Goal: Task Accomplishment & Management: Use online tool/utility

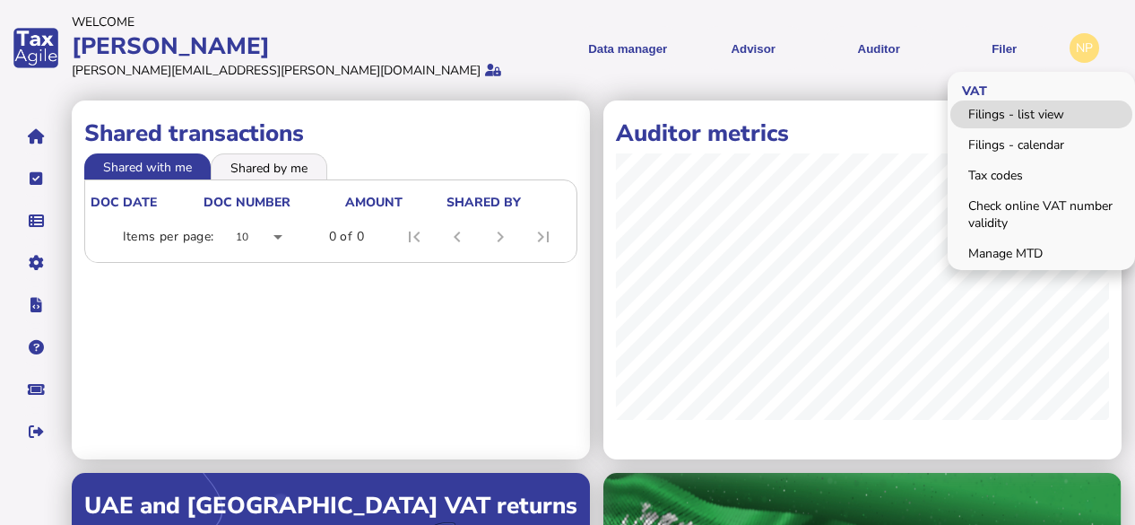
click at [986, 110] on link "Filings - list view" at bounding box center [1042, 114] width 182 height 28
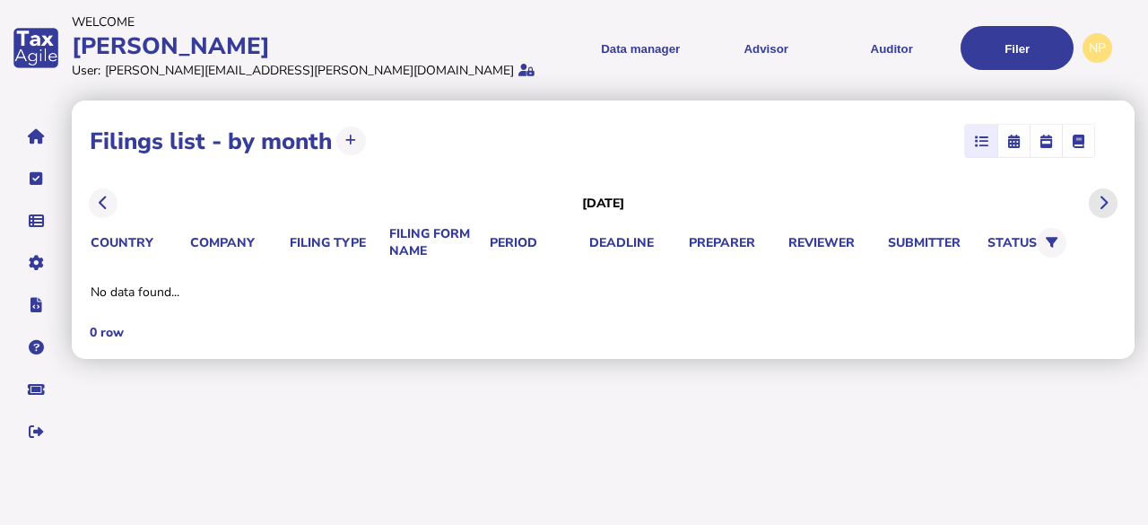
click at [1110, 196] on button at bounding box center [1104, 203] width 30 height 30
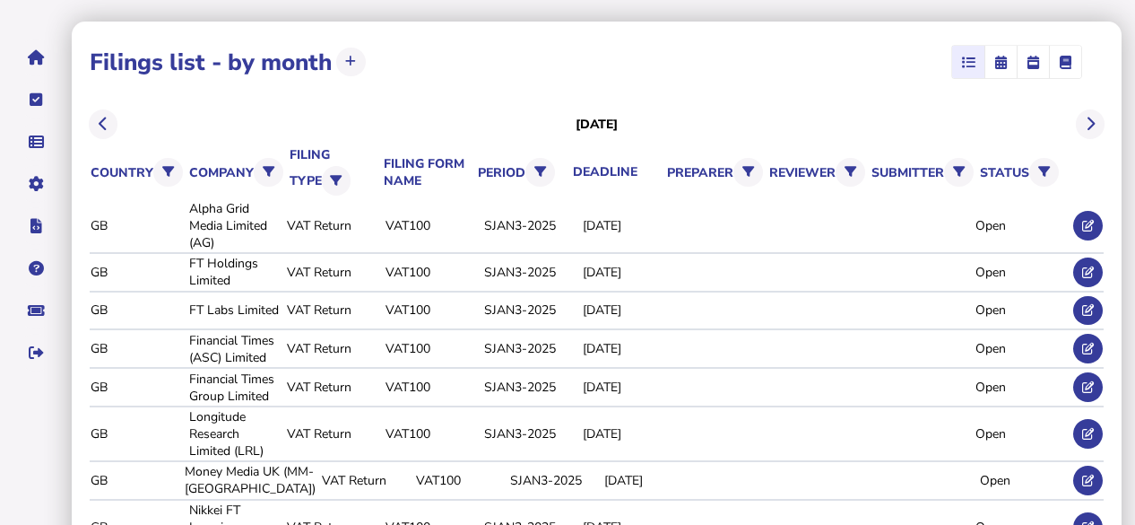
scroll to position [81, 0]
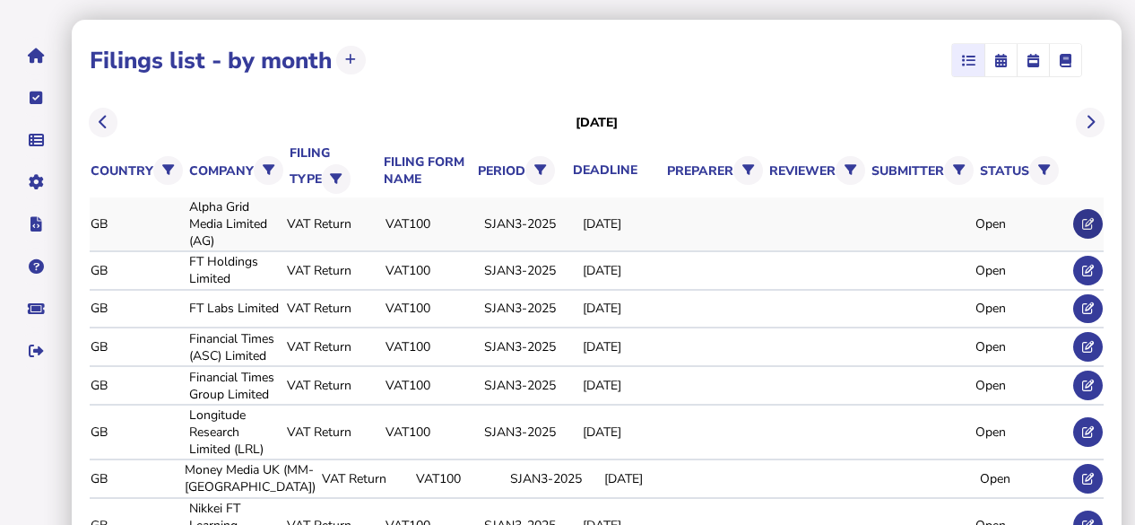
click at [1092, 218] on icon at bounding box center [1088, 224] width 12 height 12
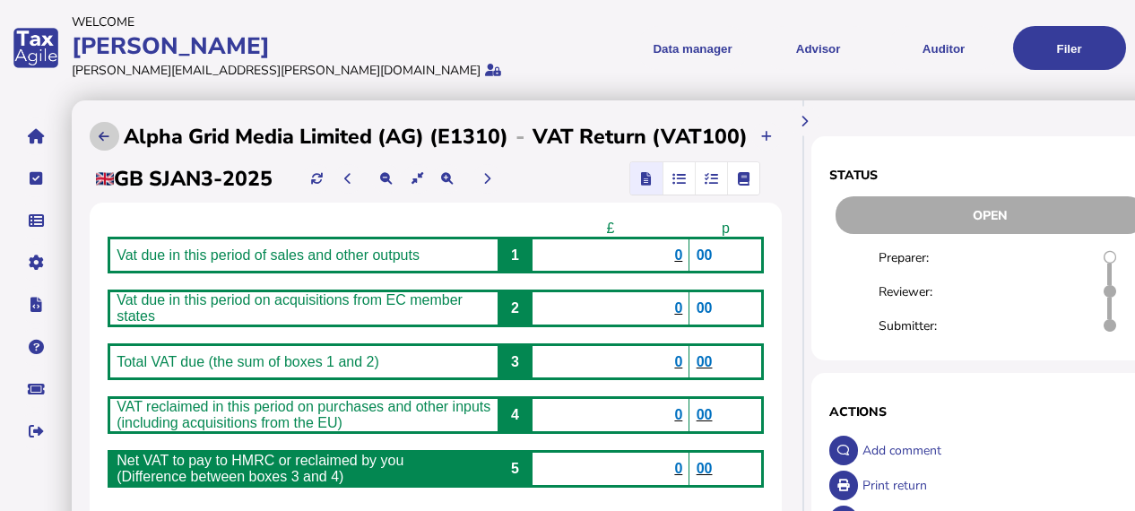
click at [109, 135] on icon at bounding box center [104, 137] width 11 height 12
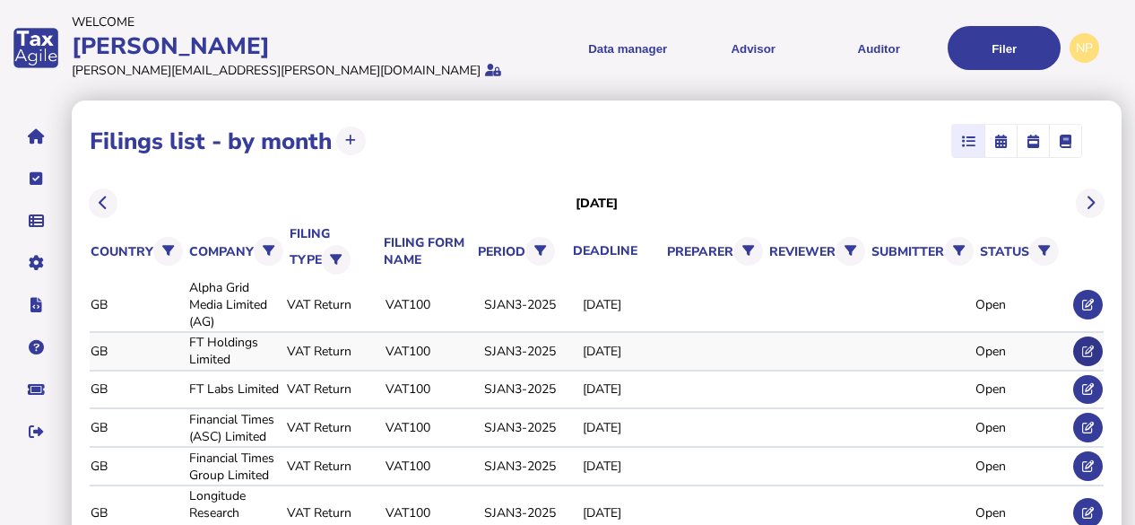
click at [1092, 350] on icon at bounding box center [1088, 351] width 12 height 12
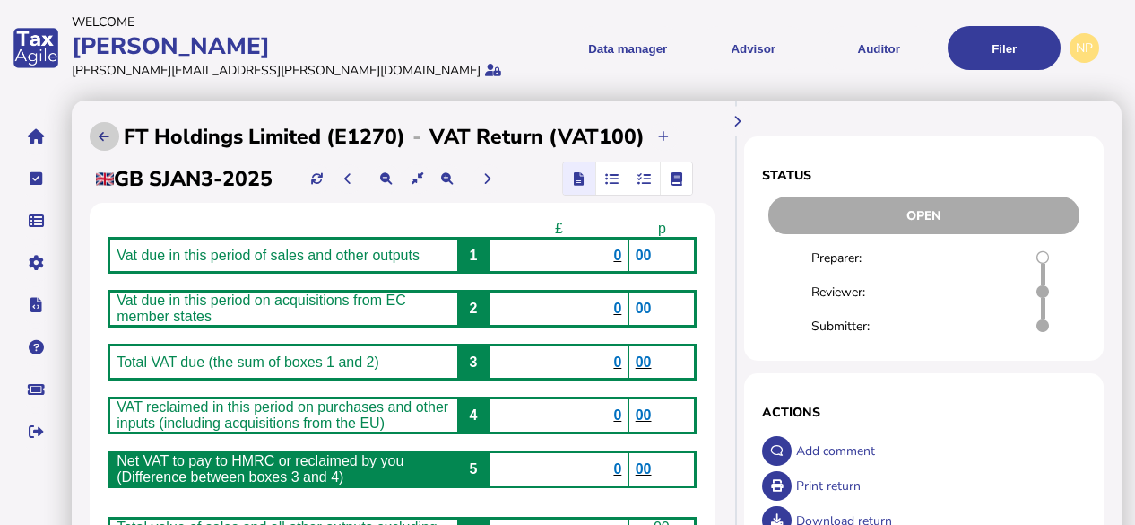
click at [105, 128] on button at bounding box center [105, 137] width 30 height 30
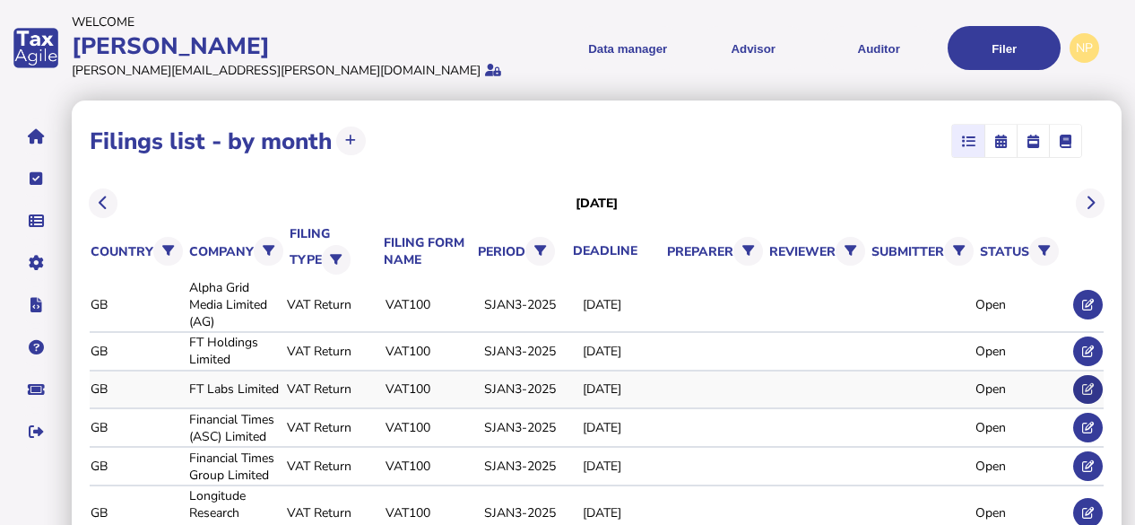
click at [1087, 383] on icon at bounding box center [1088, 389] width 12 height 12
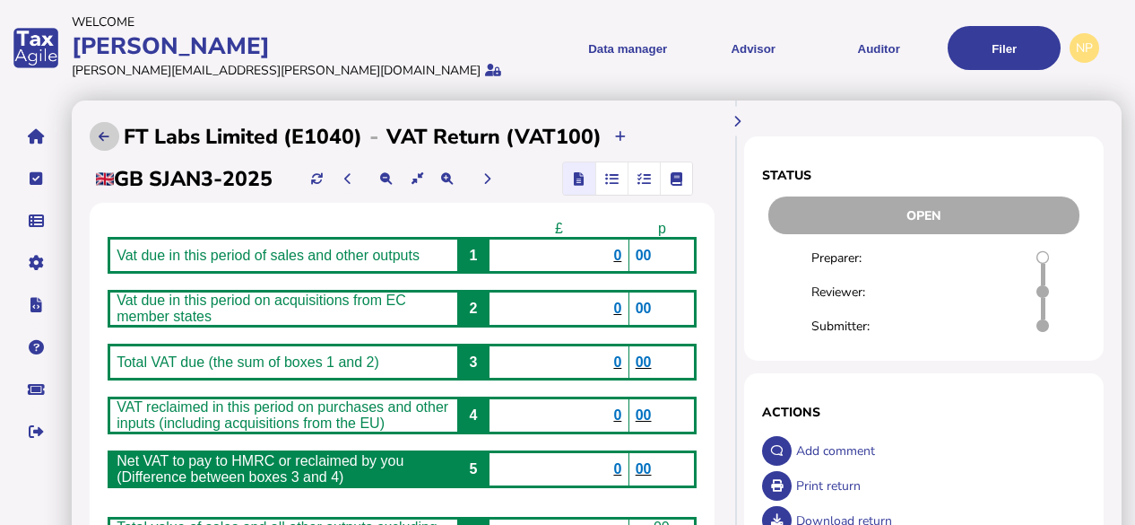
click at [99, 135] on icon at bounding box center [104, 137] width 11 height 12
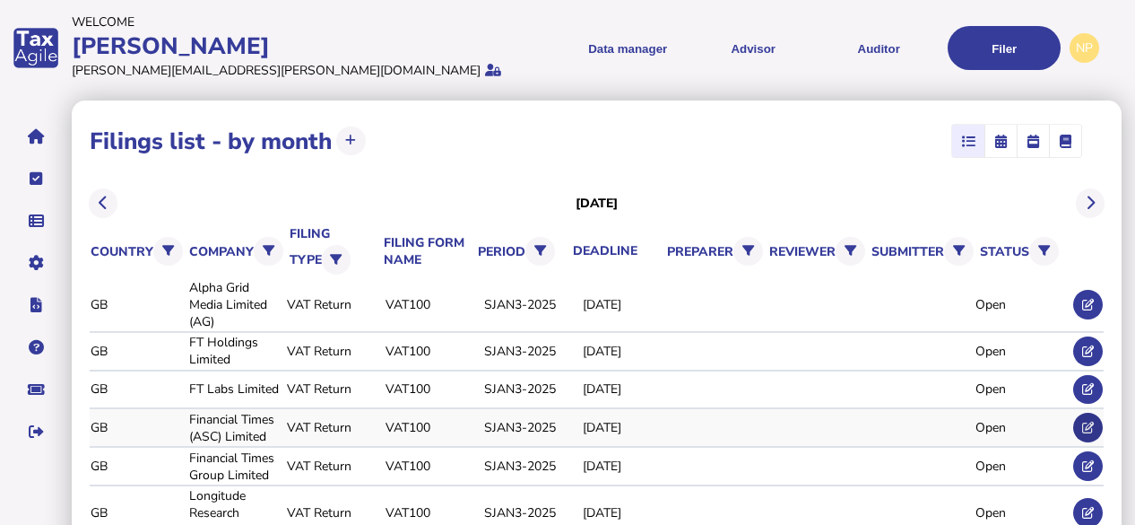
click at [1084, 421] on icon at bounding box center [1088, 427] width 12 height 12
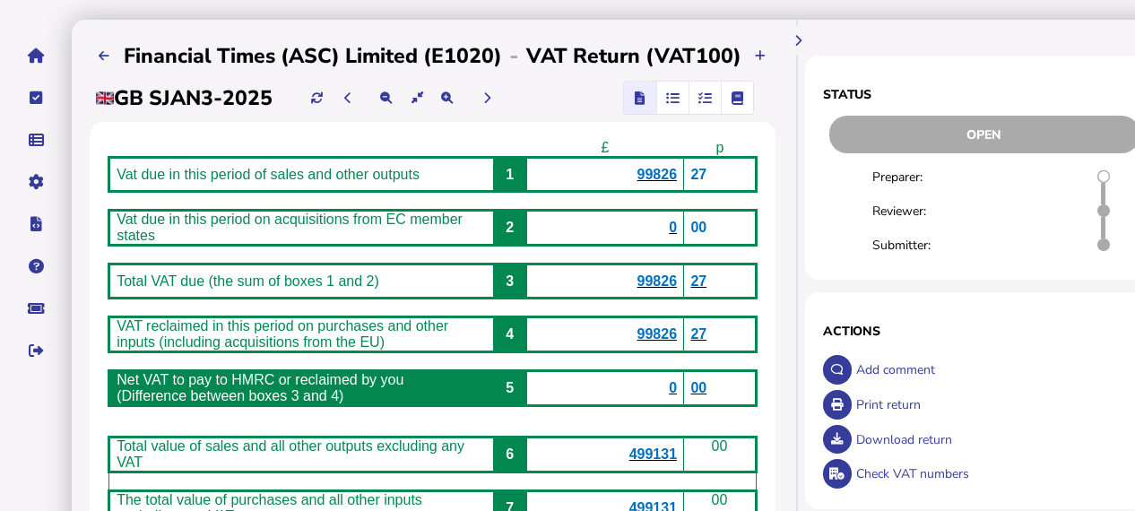
scroll to position [89, 0]
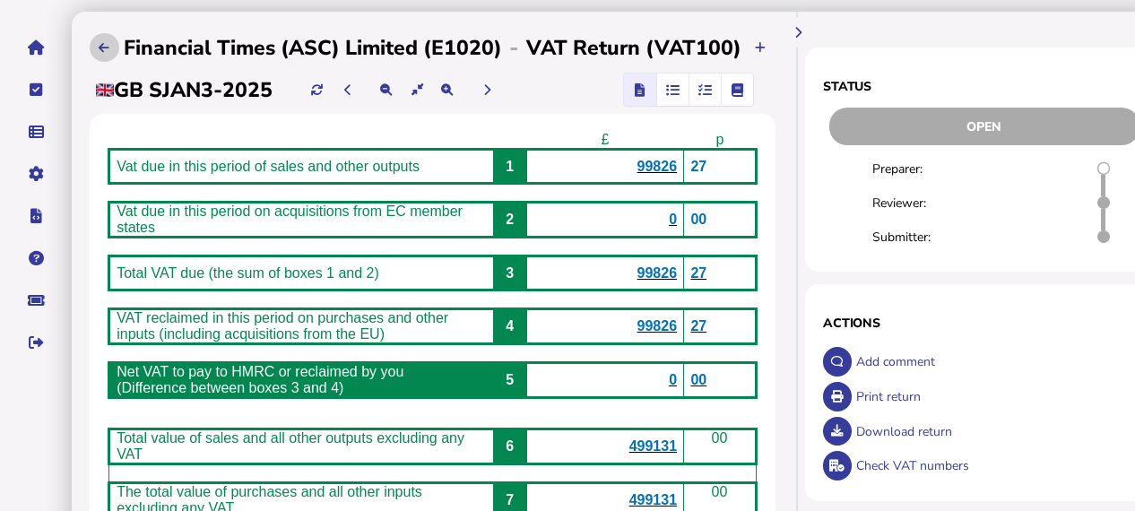
click at [106, 49] on icon at bounding box center [104, 48] width 11 height 12
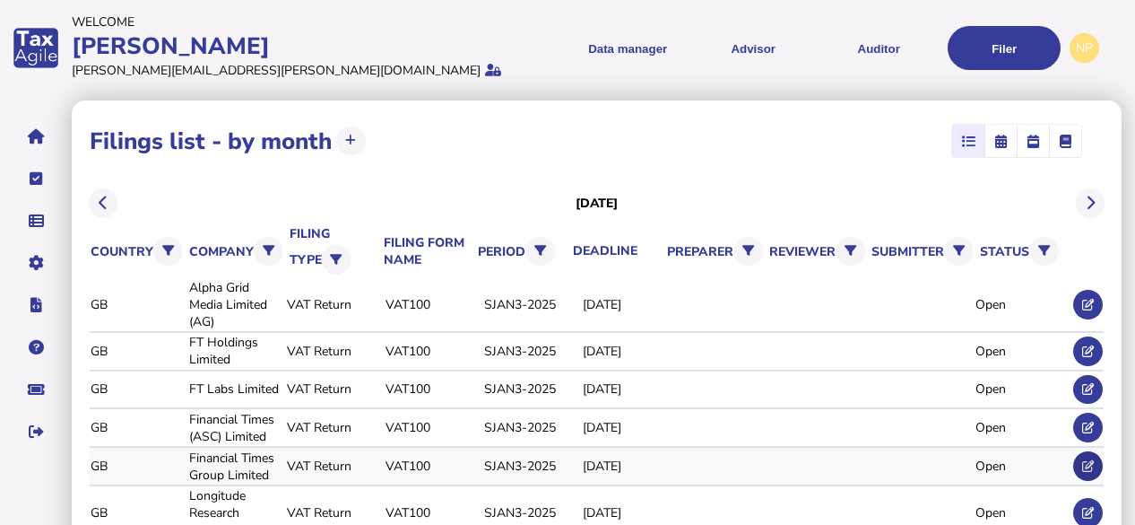
click at [1090, 460] on icon at bounding box center [1088, 466] width 12 height 12
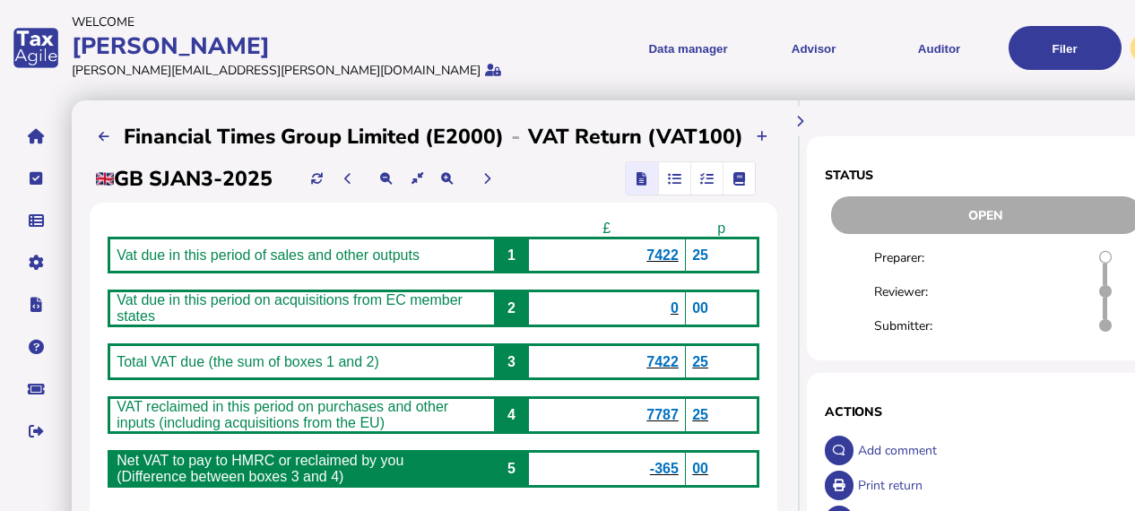
click at [109, 122] on div at bounding box center [105, 136] width 30 height 35
click at [102, 136] on icon at bounding box center [104, 137] width 11 height 12
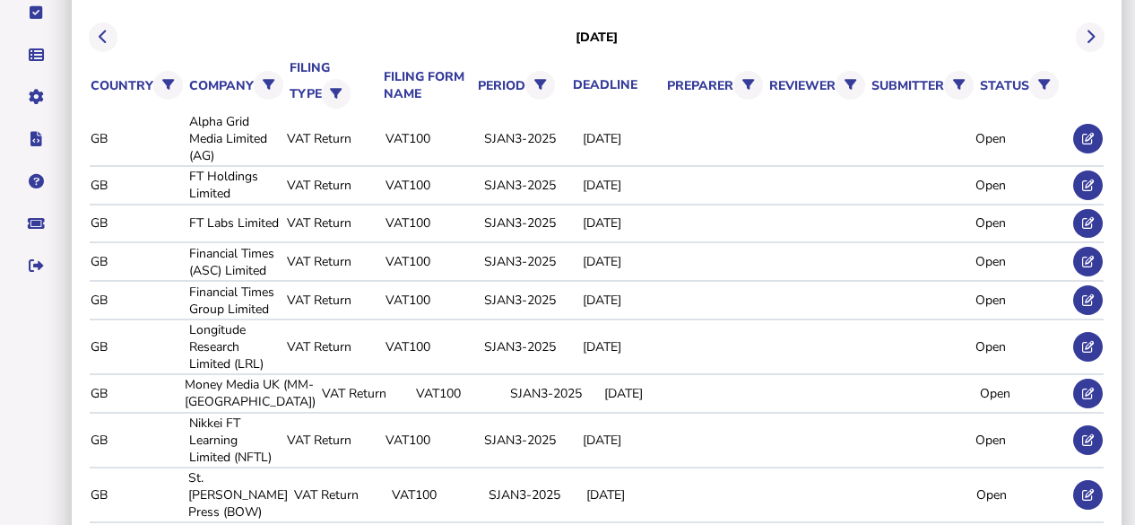
scroll to position [178, 0]
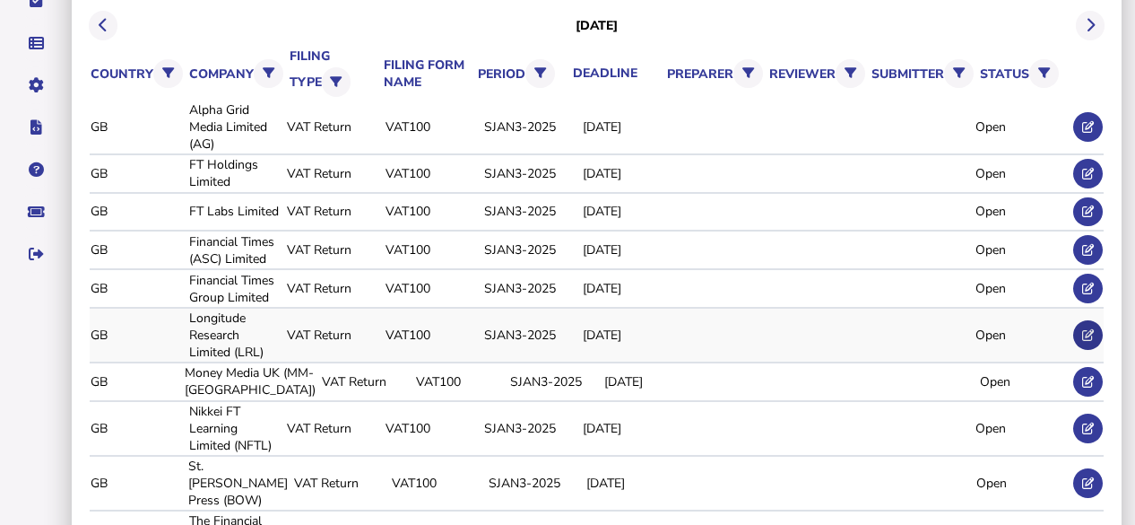
click at [1090, 329] on icon at bounding box center [1088, 335] width 12 height 12
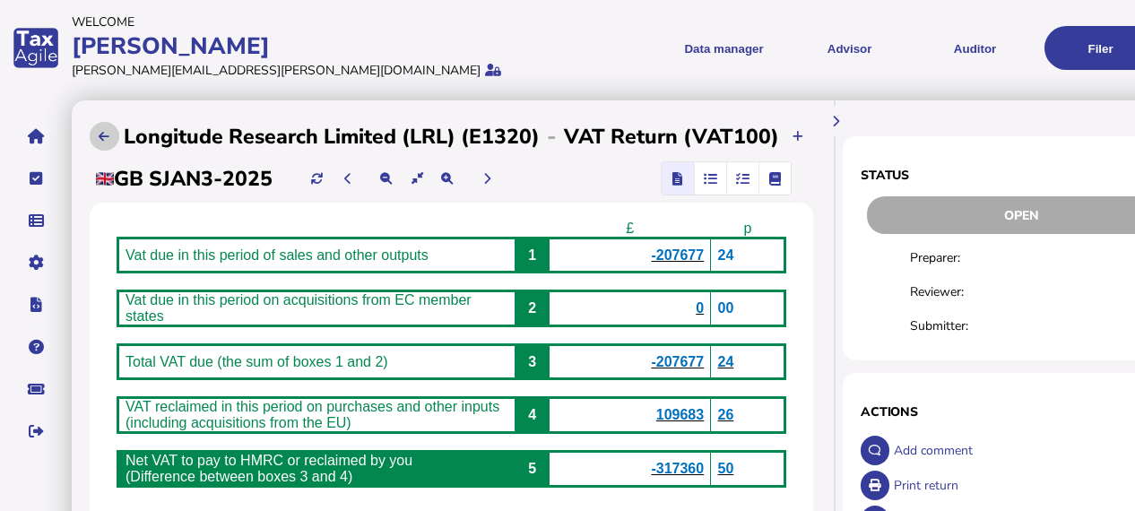
click at [107, 134] on icon at bounding box center [104, 137] width 11 height 12
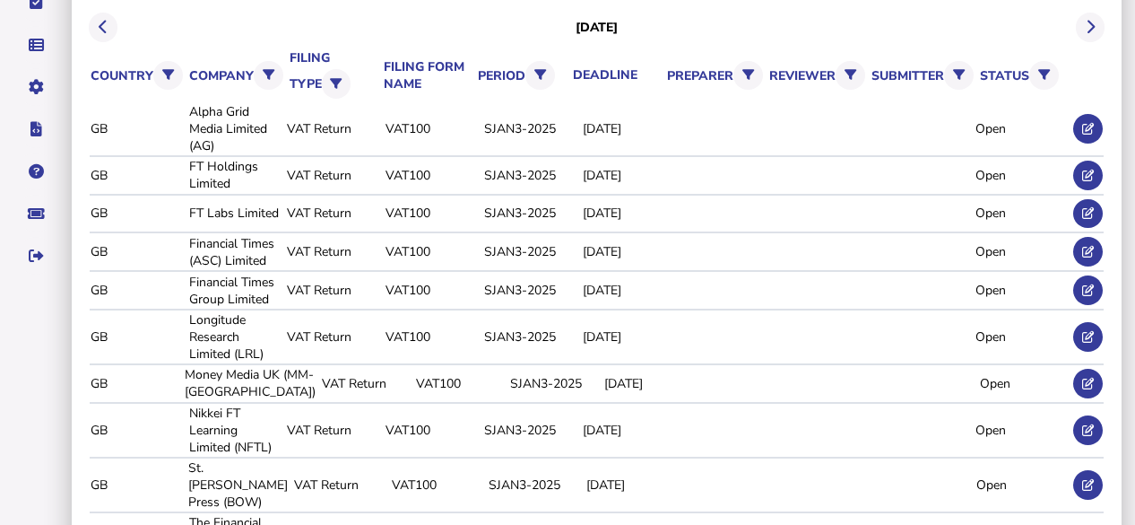
scroll to position [178, 0]
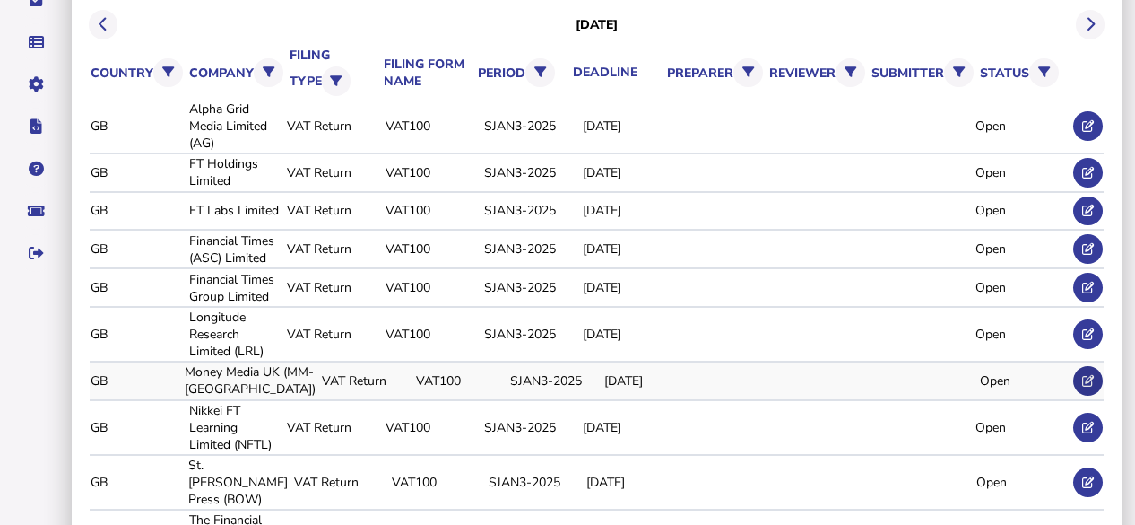
click at [1082, 375] on icon at bounding box center [1088, 381] width 12 height 12
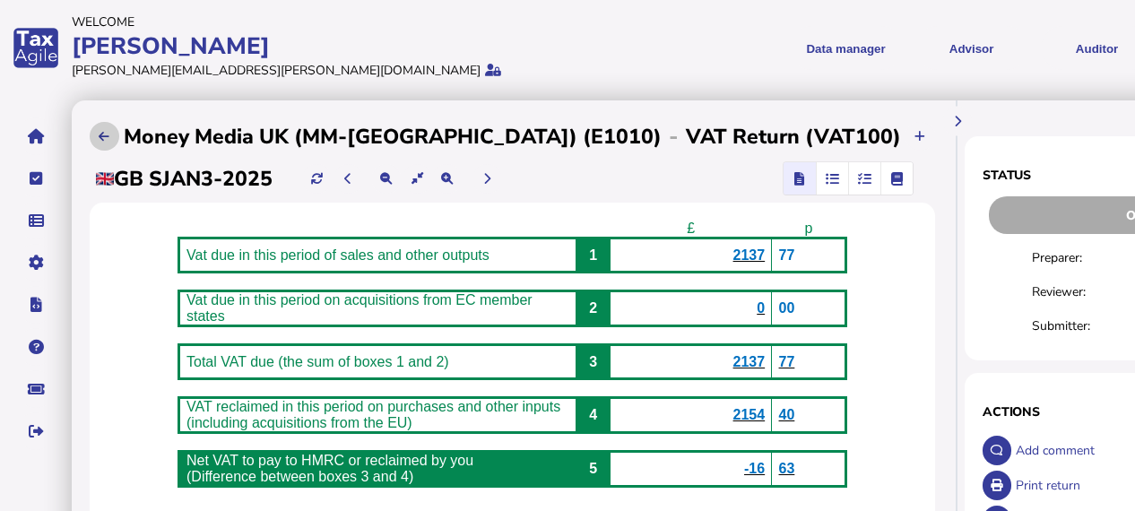
click at [104, 127] on button at bounding box center [105, 137] width 30 height 30
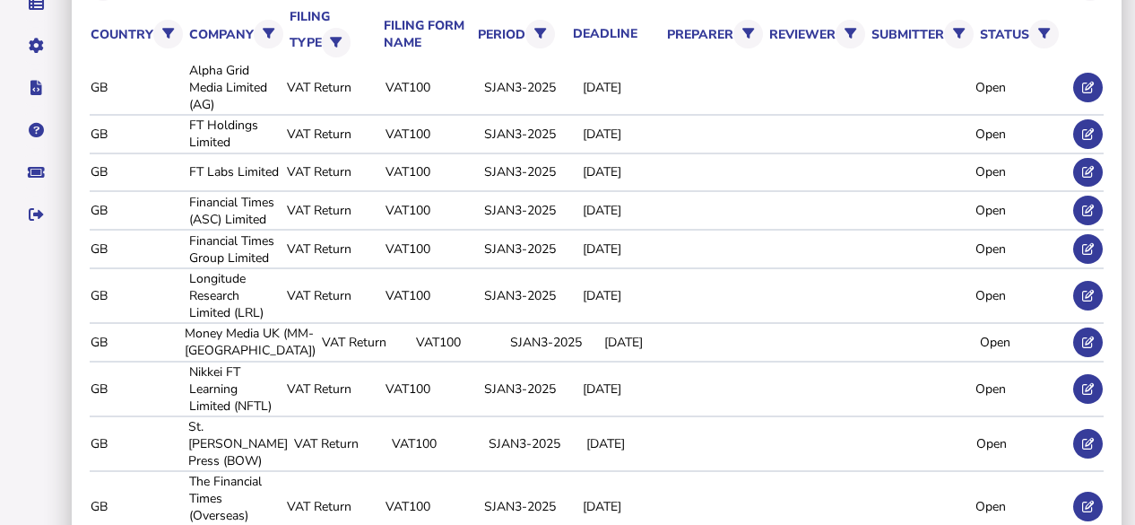
scroll to position [229, 0]
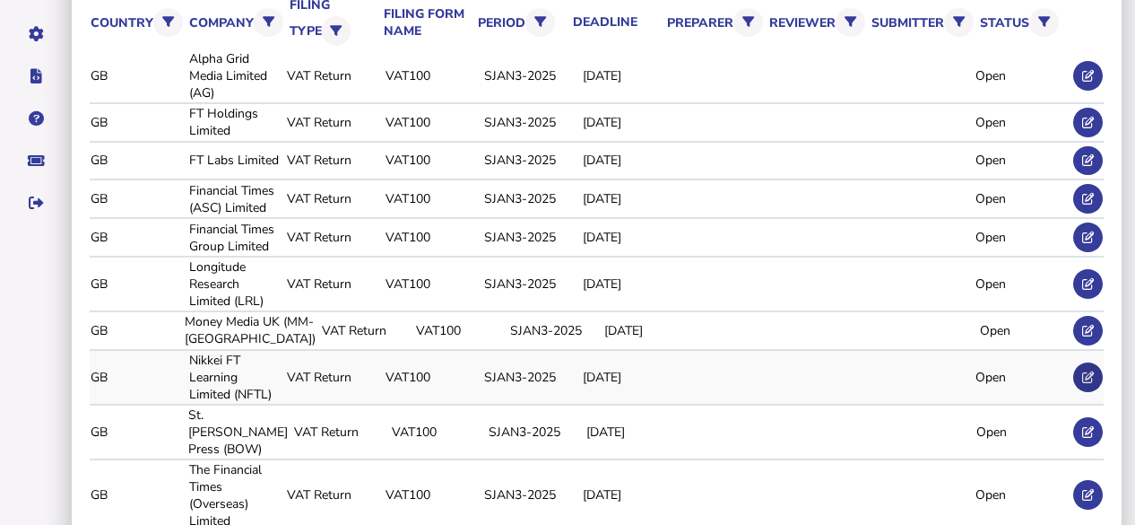
click at [1085, 371] on icon at bounding box center [1088, 377] width 12 height 12
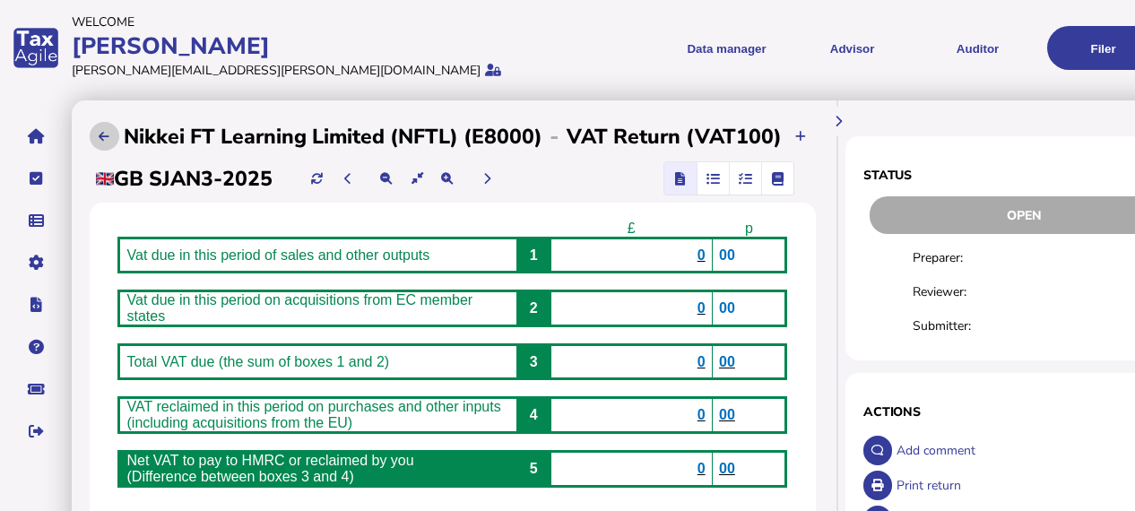
click at [102, 126] on button at bounding box center [105, 137] width 30 height 30
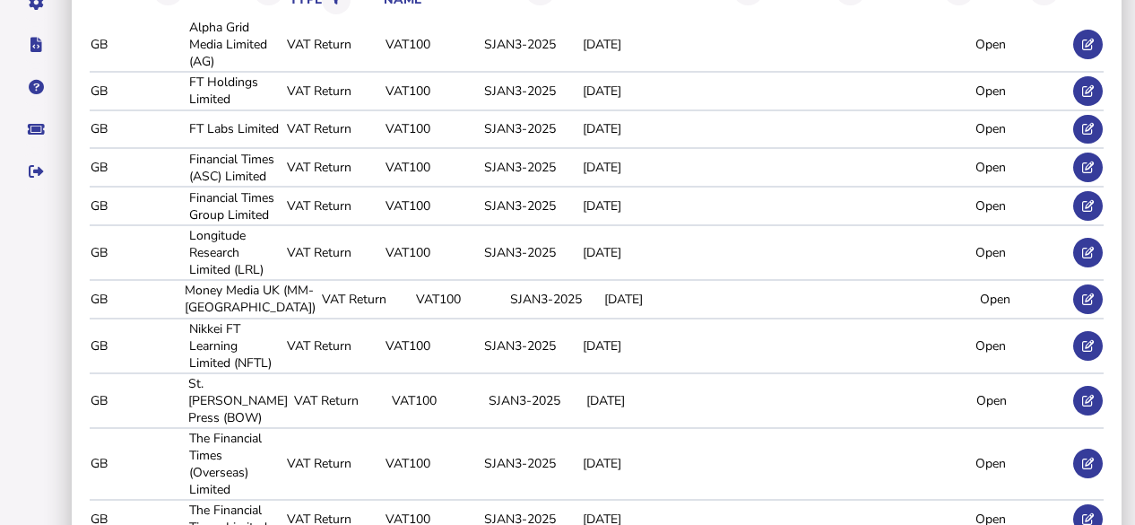
scroll to position [274, 0]
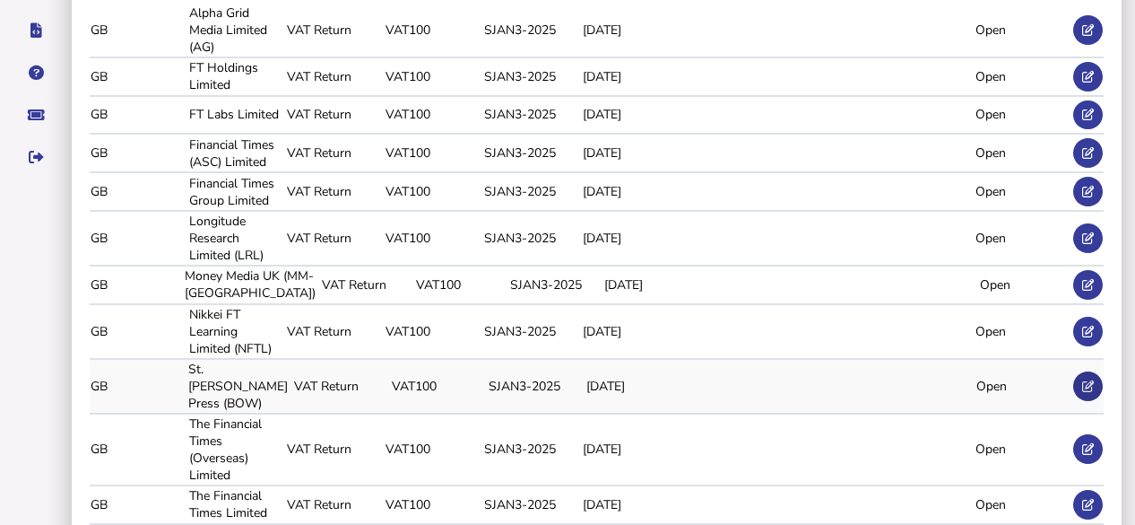
click at [1091, 380] on icon at bounding box center [1088, 386] width 12 height 12
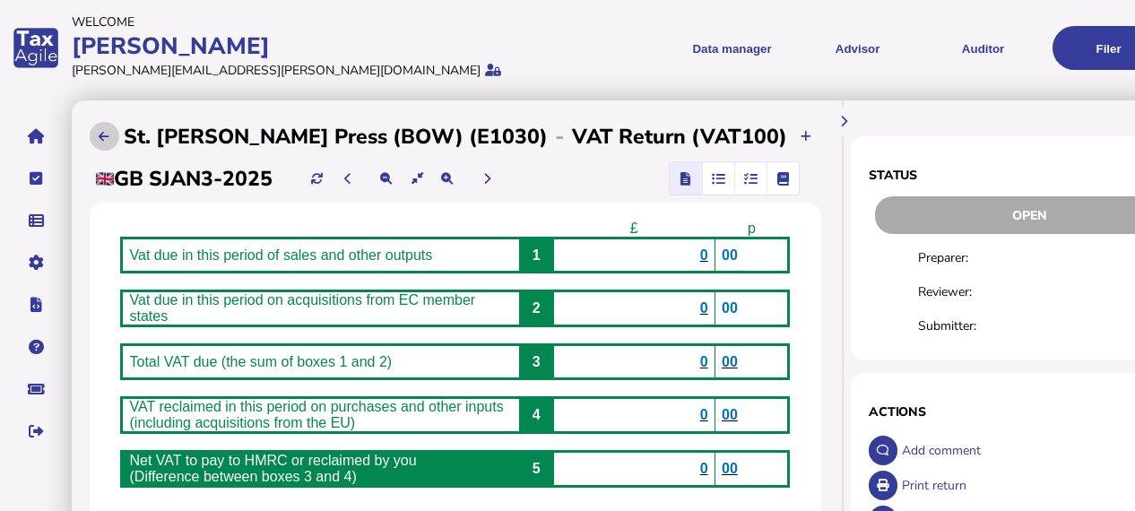
click at [114, 135] on button at bounding box center [105, 137] width 30 height 30
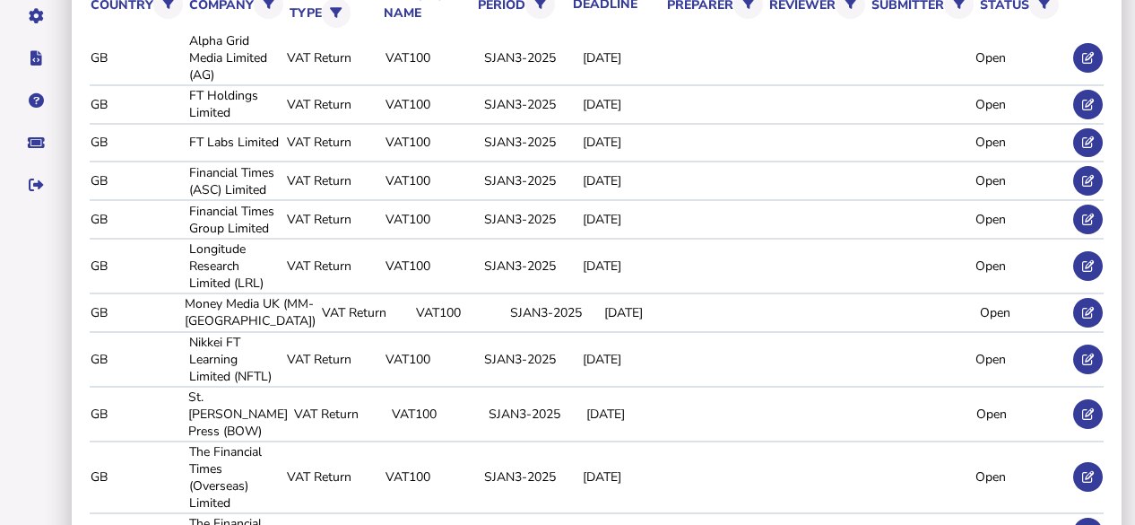
scroll to position [272, 0]
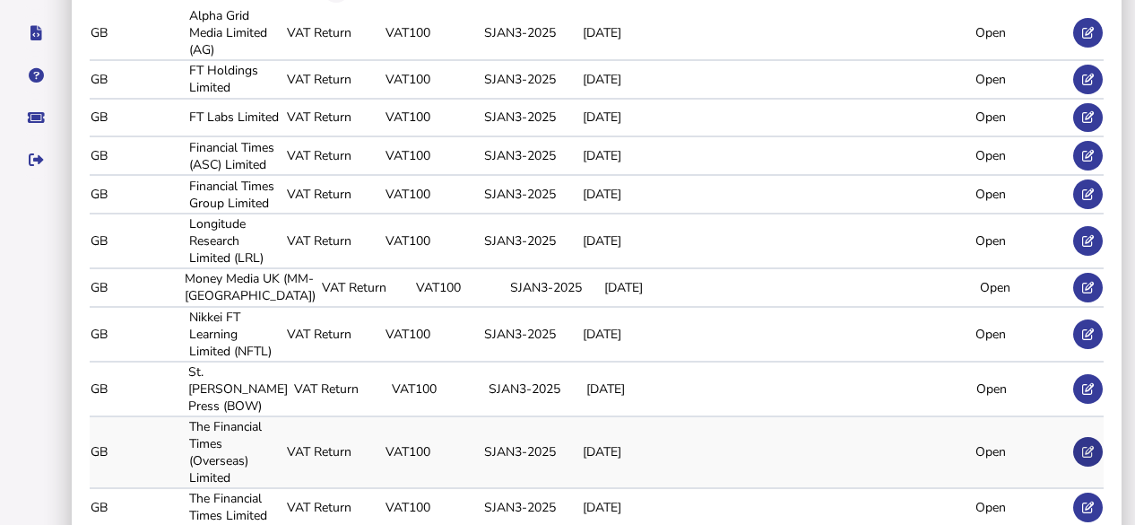
click at [1089, 437] on button at bounding box center [1088, 452] width 30 height 30
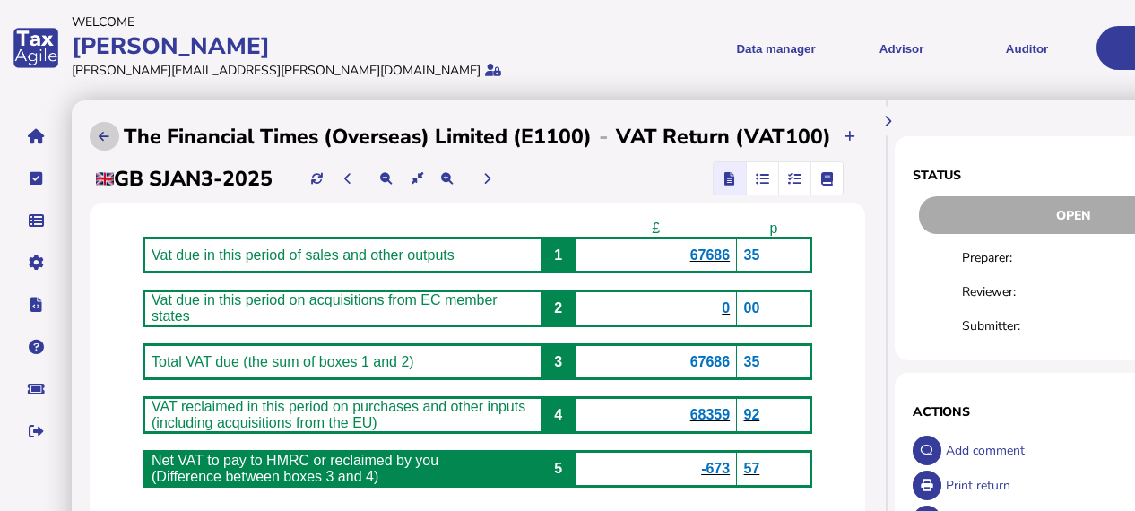
click at [106, 126] on button at bounding box center [105, 137] width 30 height 30
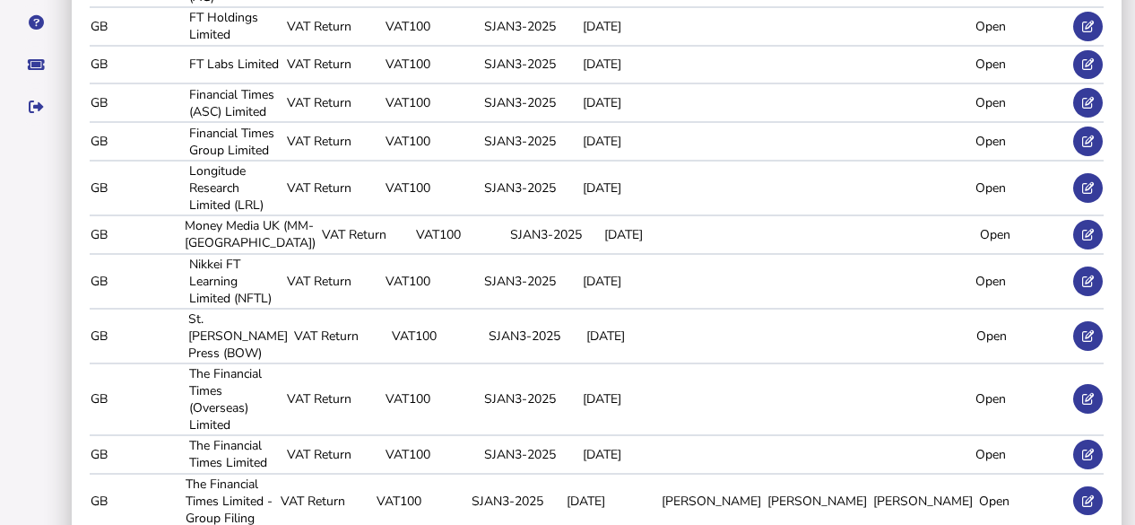
scroll to position [339, 0]
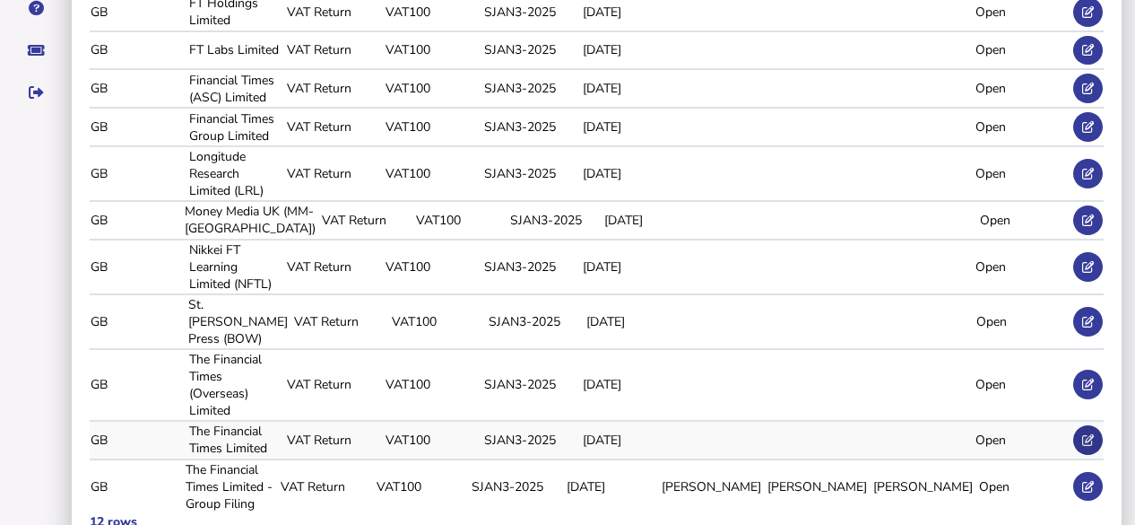
click at [1088, 434] on icon at bounding box center [1088, 440] width 12 height 12
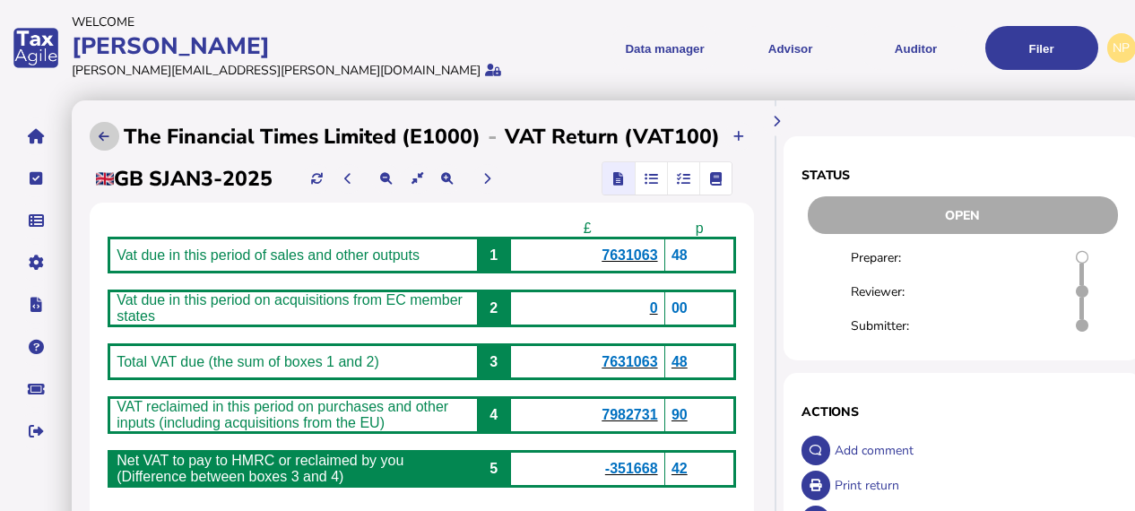
click at [103, 133] on icon at bounding box center [104, 137] width 11 height 12
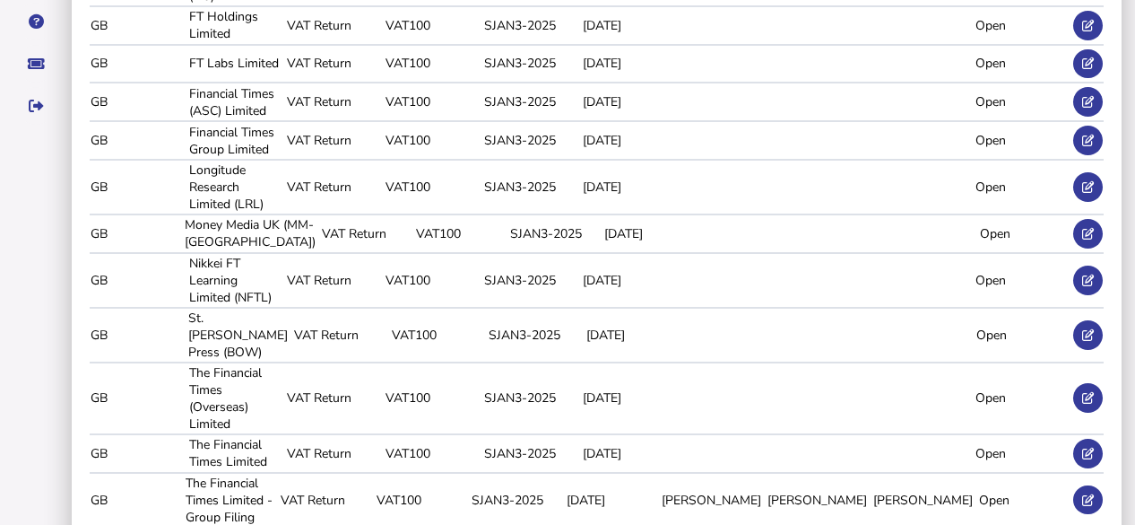
scroll to position [339, 0]
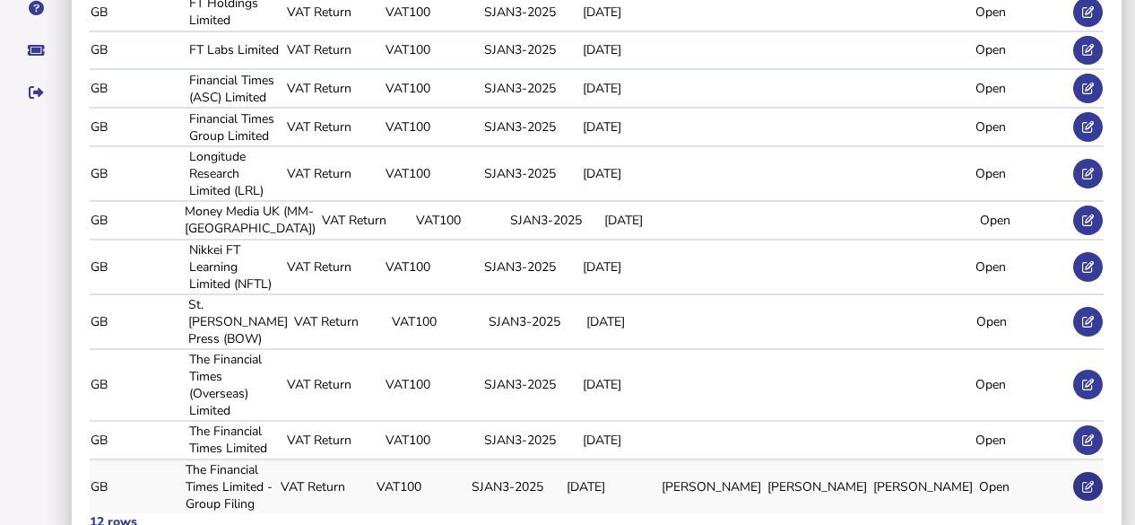
click at [1087, 481] on icon at bounding box center [1088, 487] width 12 height 12
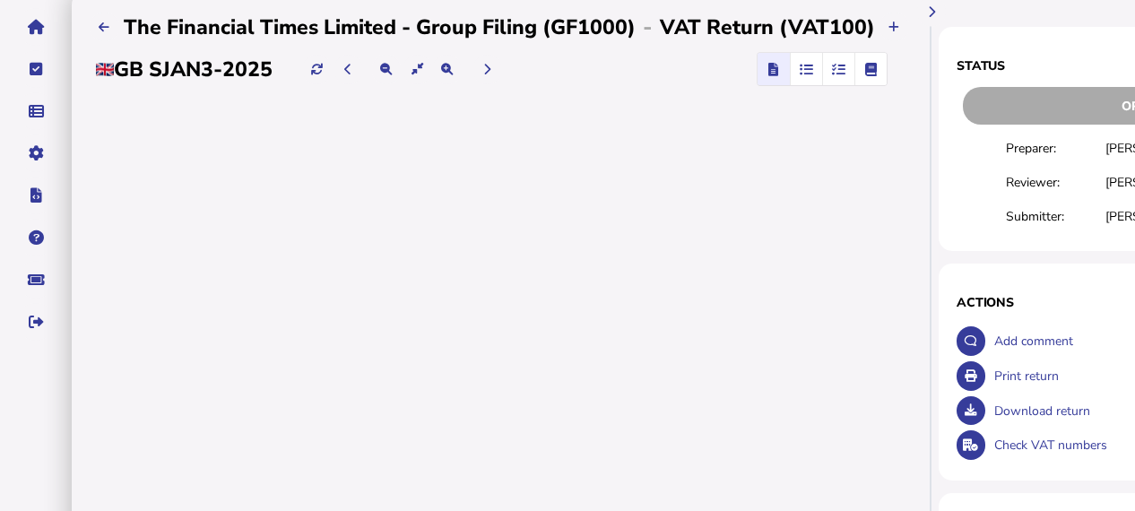
scroll to position [112, 0]
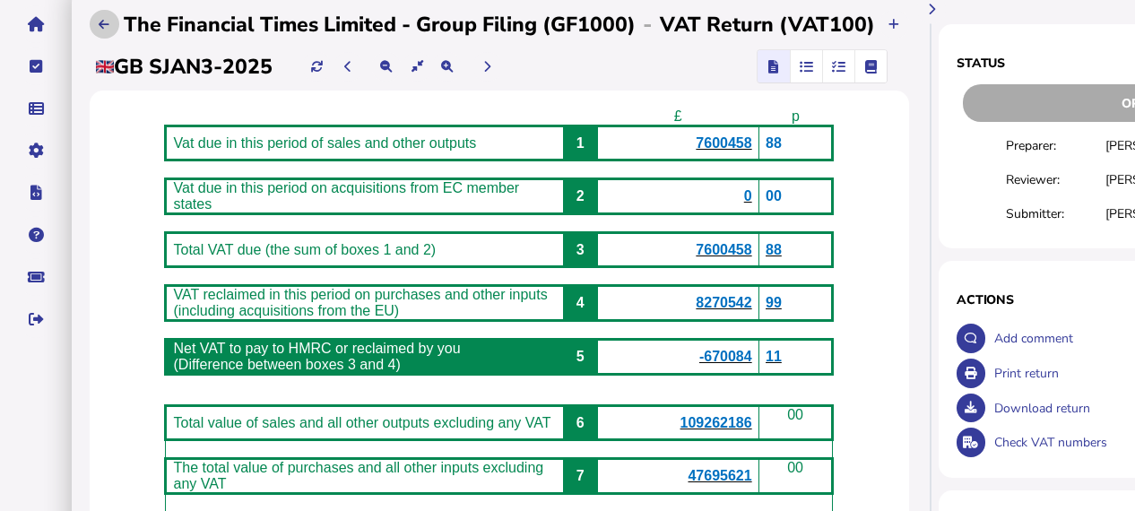
click at [103, 28] on icon at bounding box center [104, 25] width 11 height 12
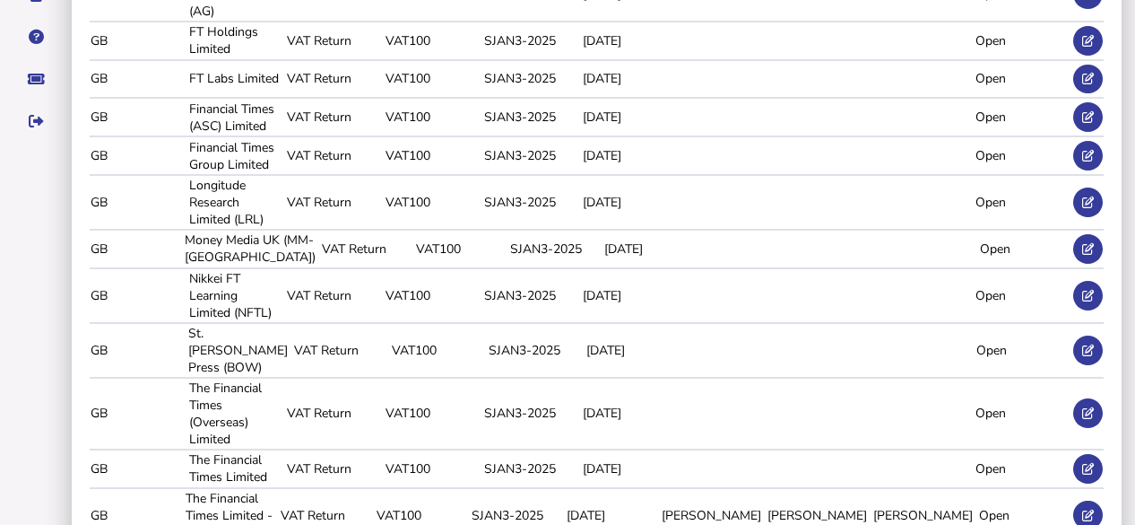
scroll to position [339, 0]
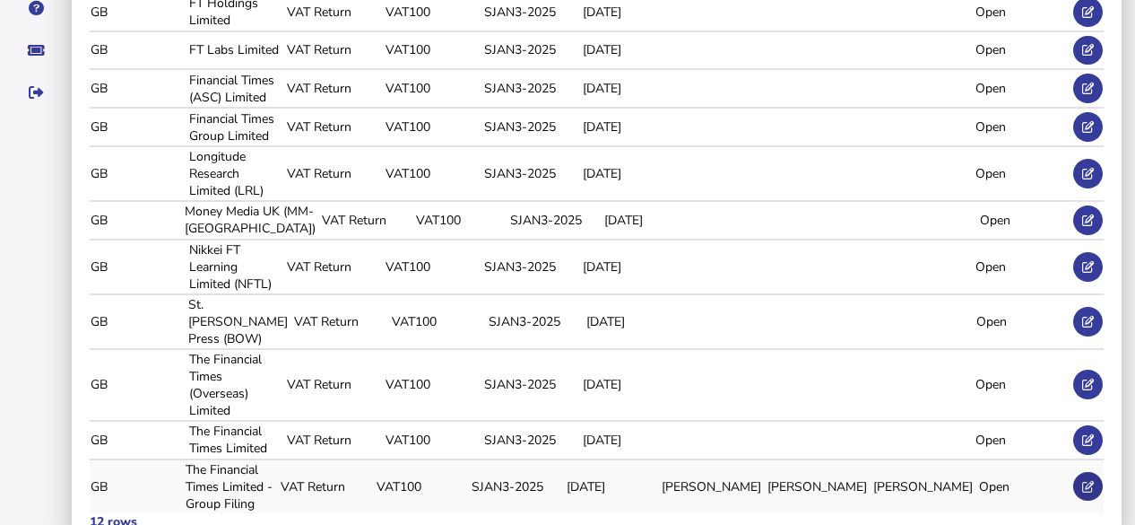
click at [1088, 481] on icon at bounding box center [1088, 487] width 12 height 12
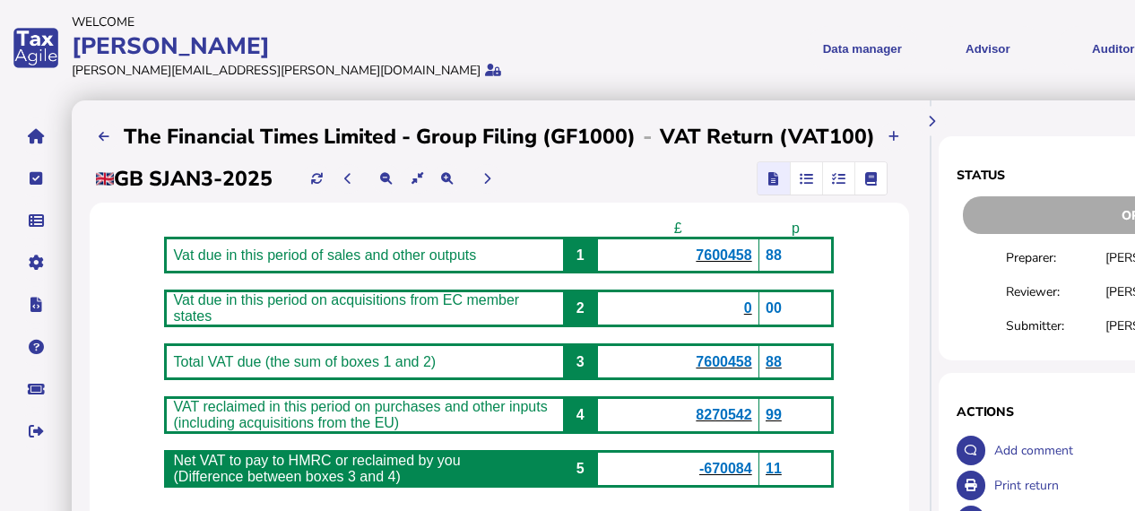
click at [837, 178] on icon "button" at bounding box center [837, 178] width 13 height 1
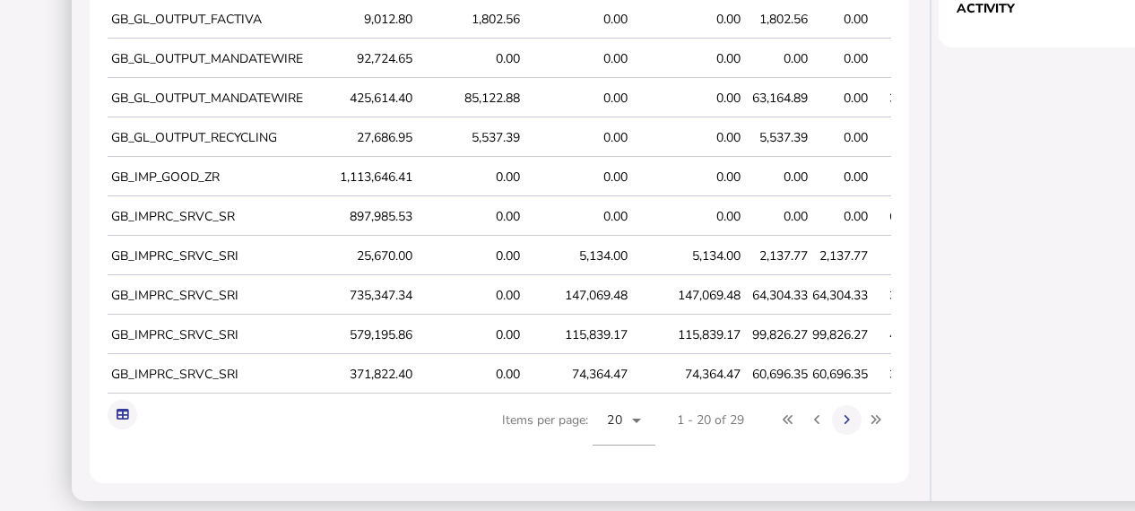
scroll to position [656, 0]
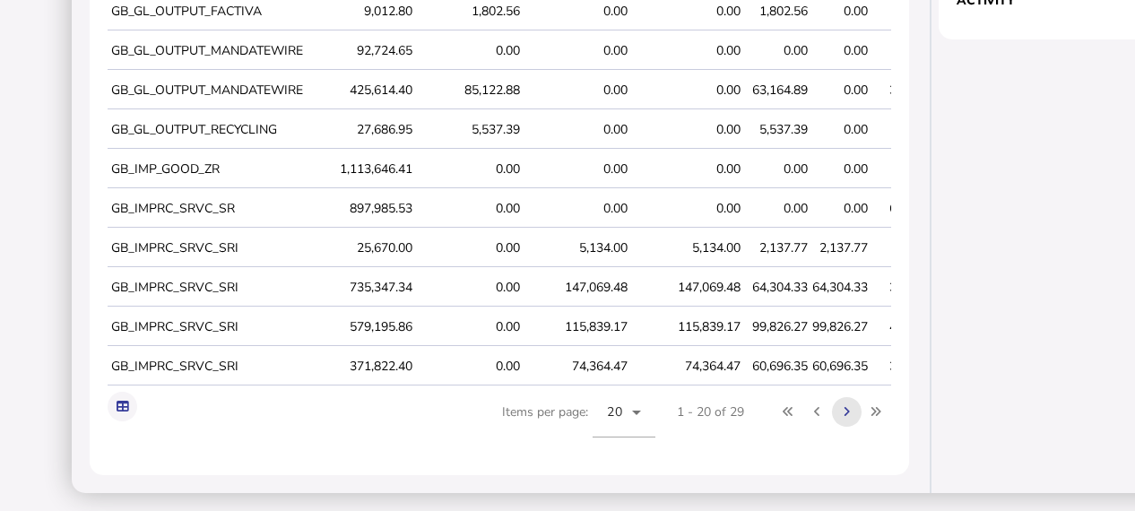
click at [844, 412] on icon at bounding box center [847, 412] width 6 height 12
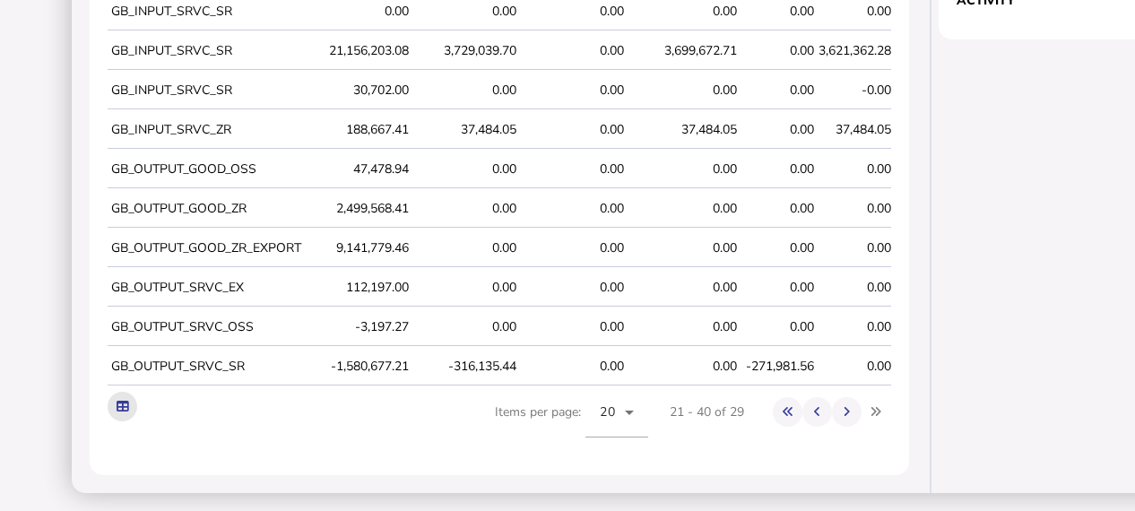
click at [123, 404] on icon at bounding box center [123, 407] width 12 height 12
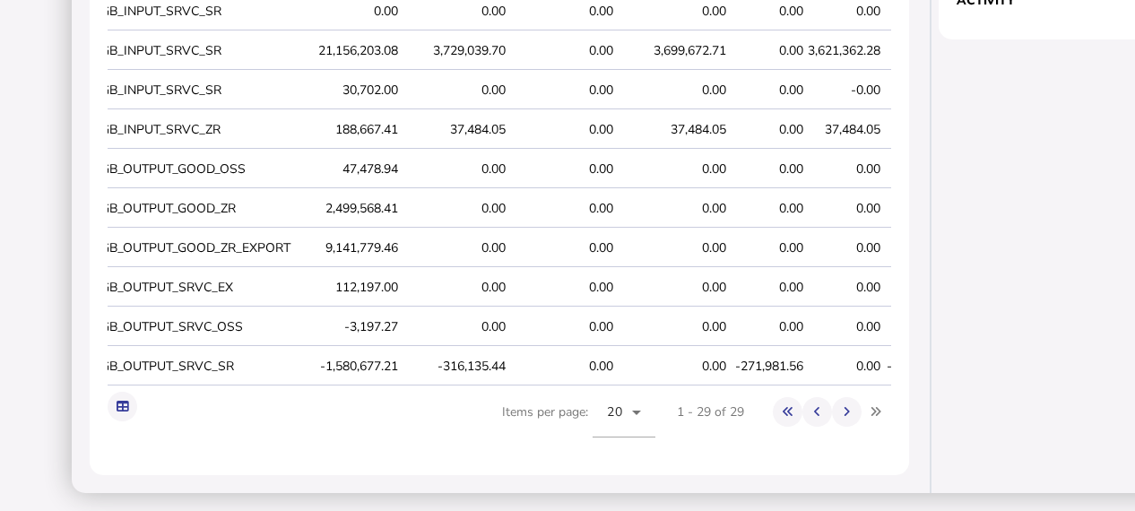
scroll to position [0, 0]
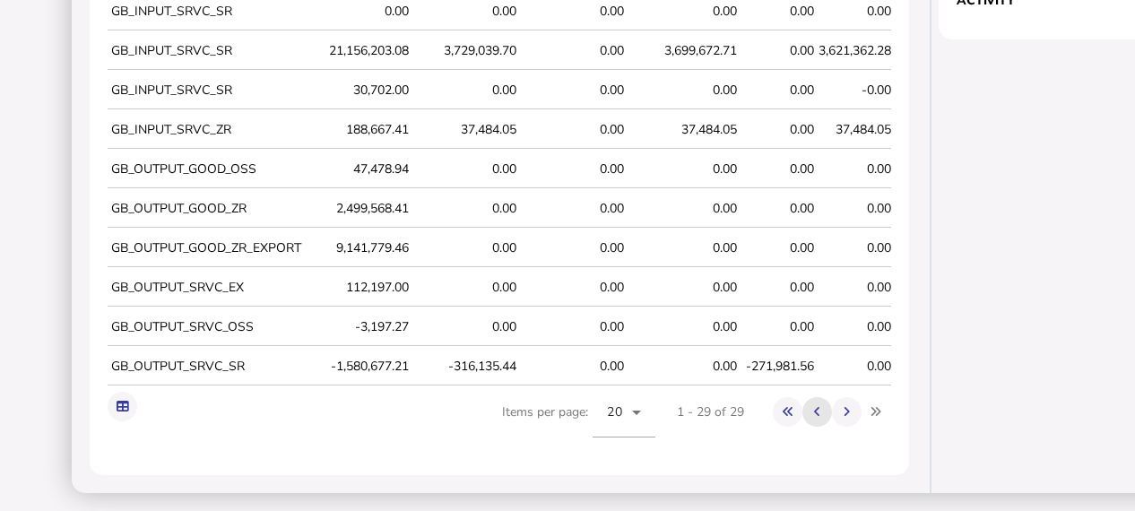
click at [814, 408] on icon at bounding box center [817, 412] width 6 height 12
click at [786, 406] on icon at bounding box center [788, 412] width 11 height 12
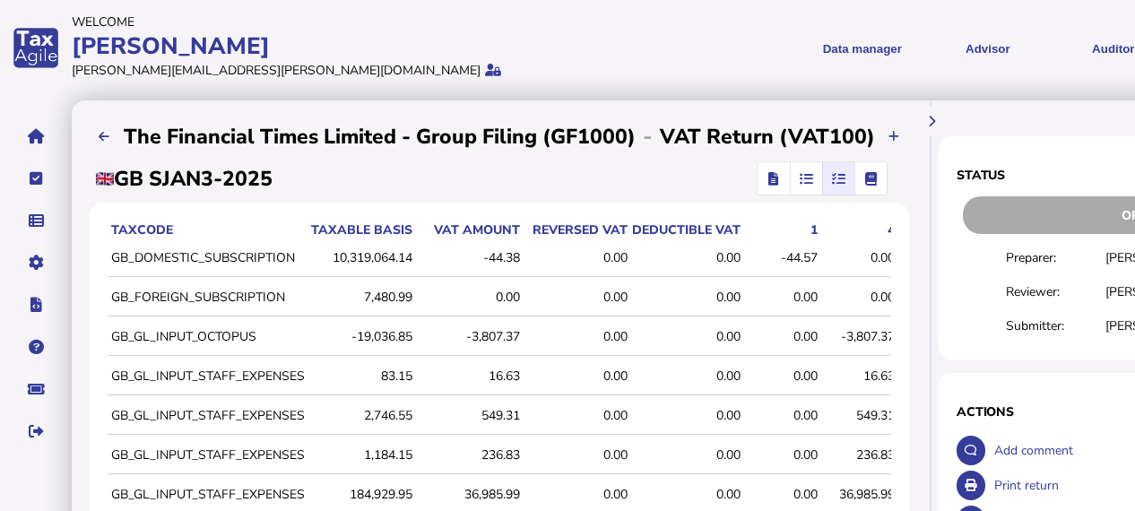
click at [806, 178] on icon "button" at bounding box center [805, 178] width 13 height 1
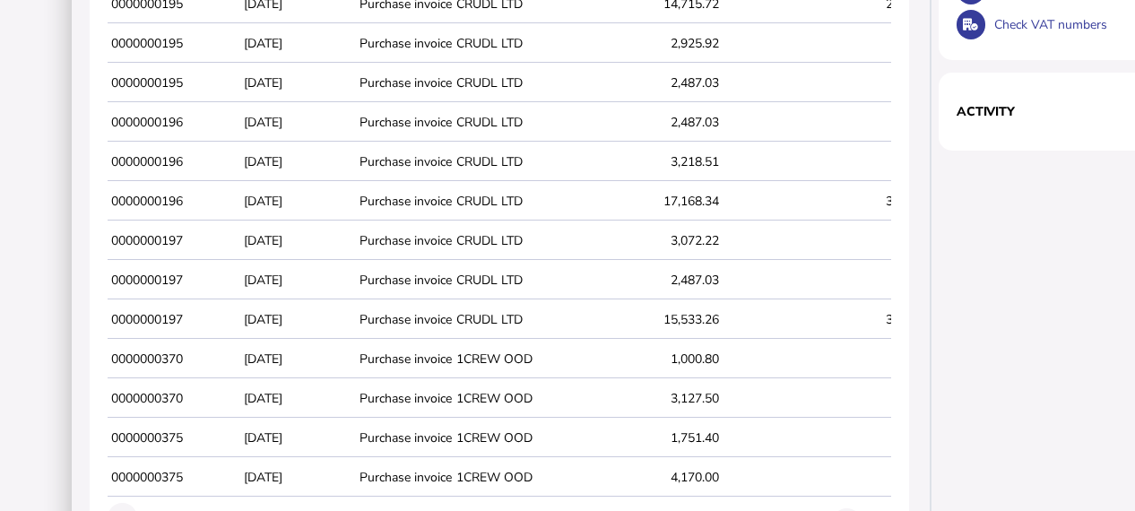
scroll to position [656, 0]
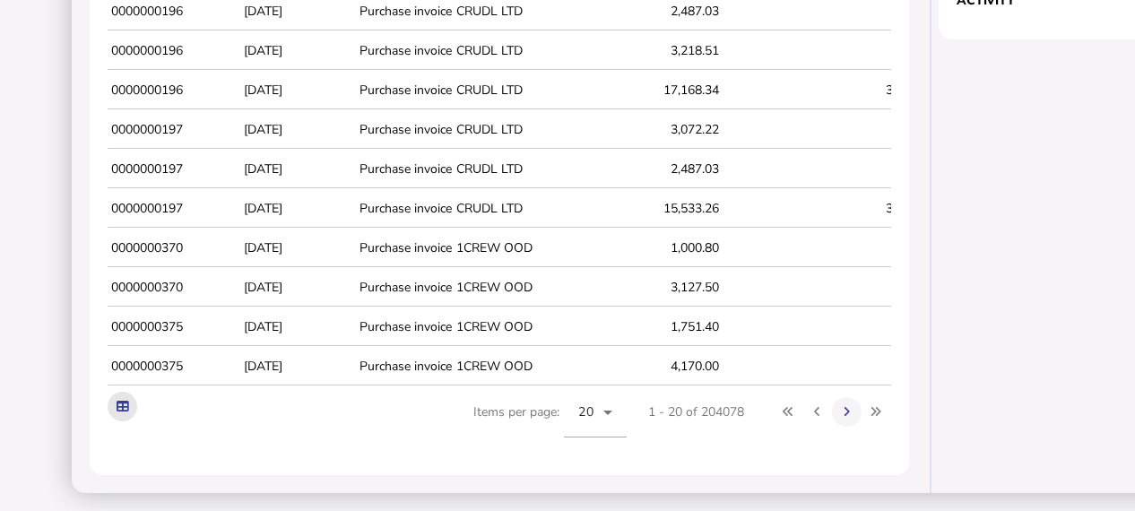
click at [121, 397] on button at bounding box center [123, 407] width 30 height 30
